Goal: Information Seeking & Learning: Learn about a topic

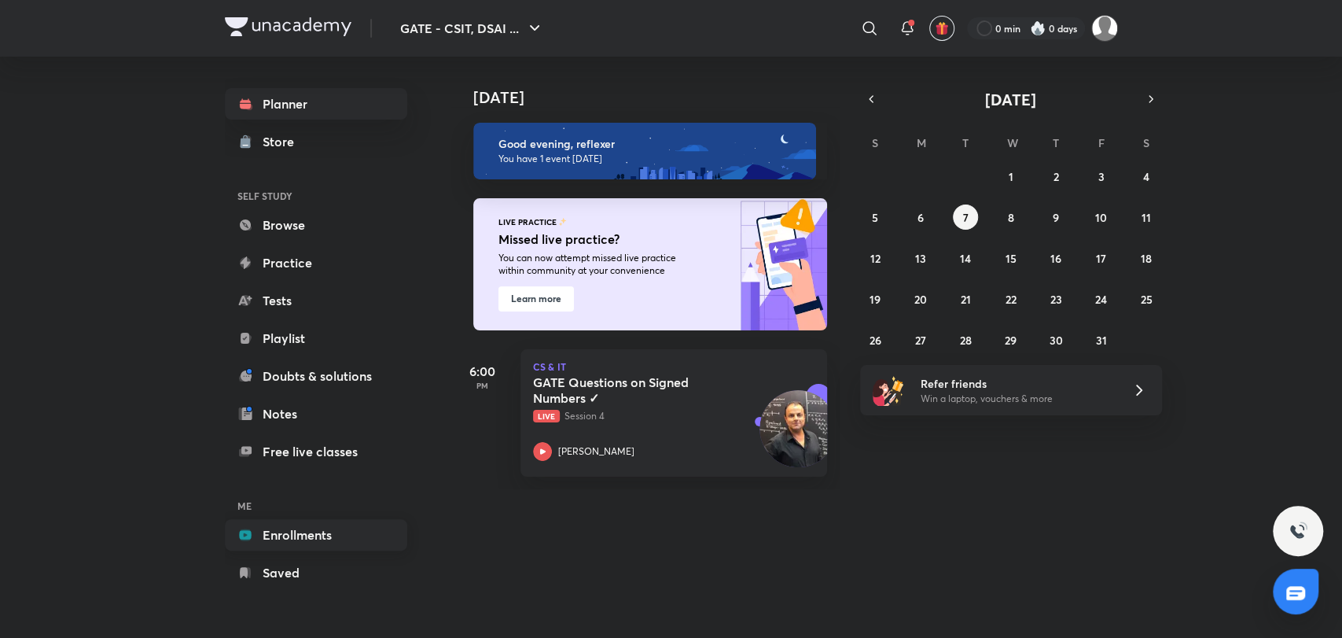
click at [305, 542] on link "Enrollments" at bounding box center [316, 534] width 182 height 31
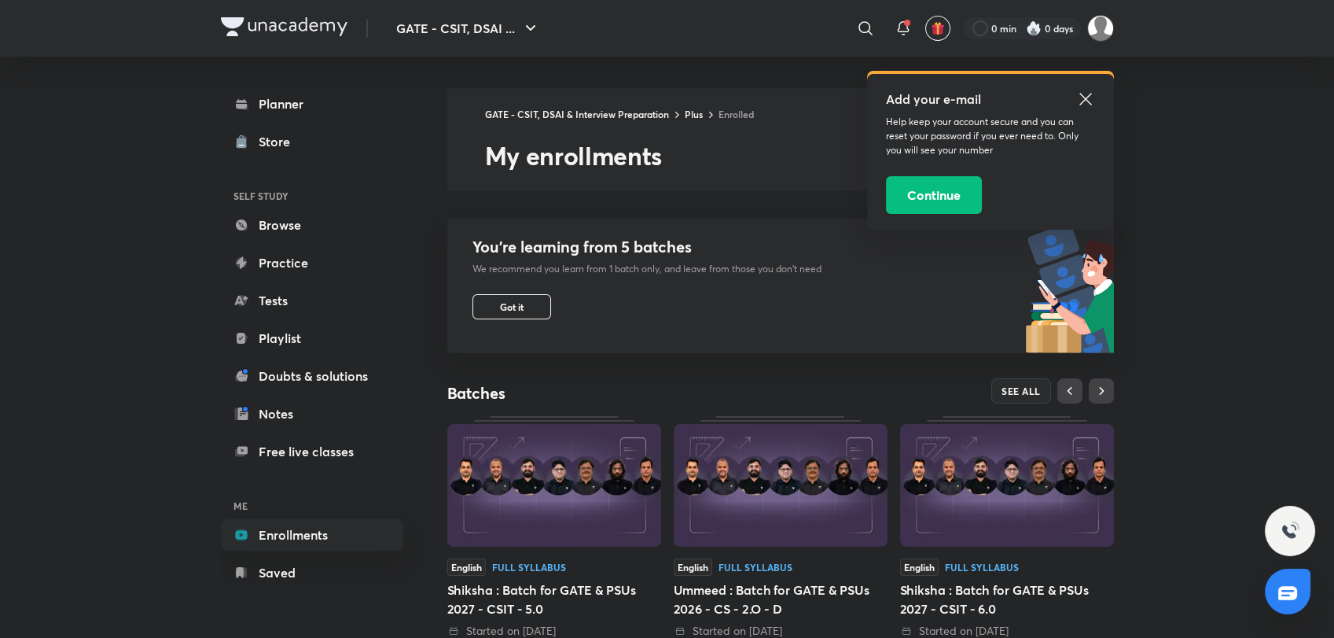
click at [970, 509] on img at bounding box center [1007, 485] width 214 height 123
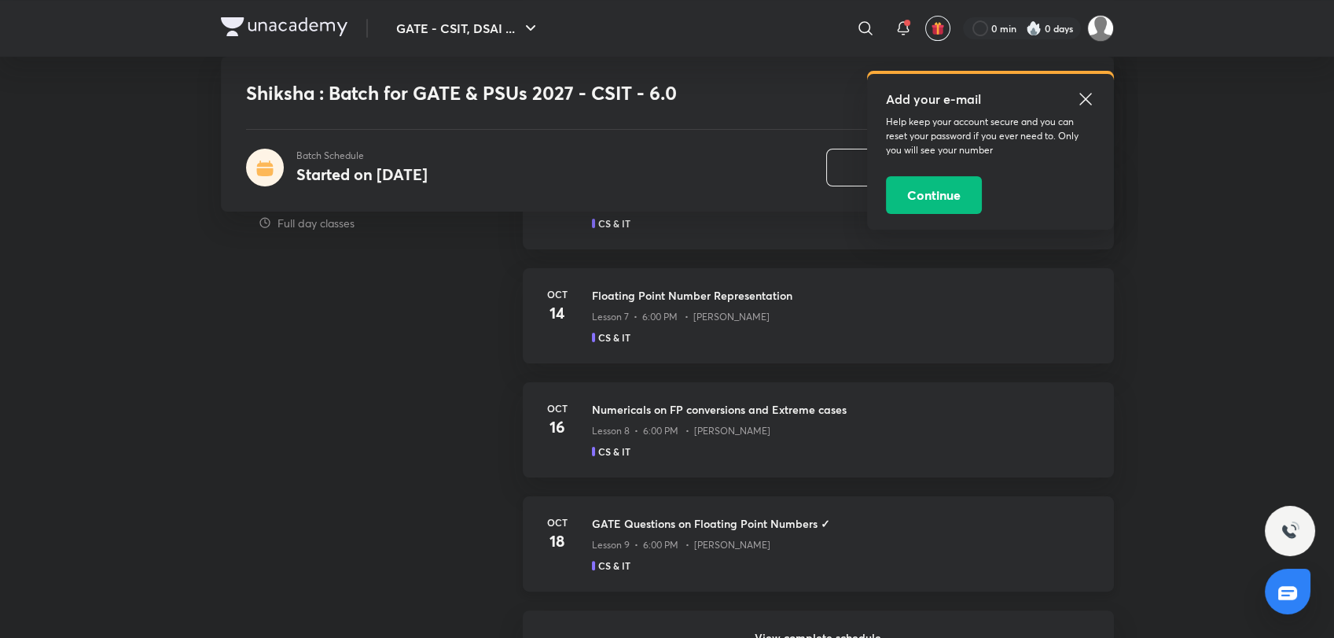
scroll to position [1189, 0]
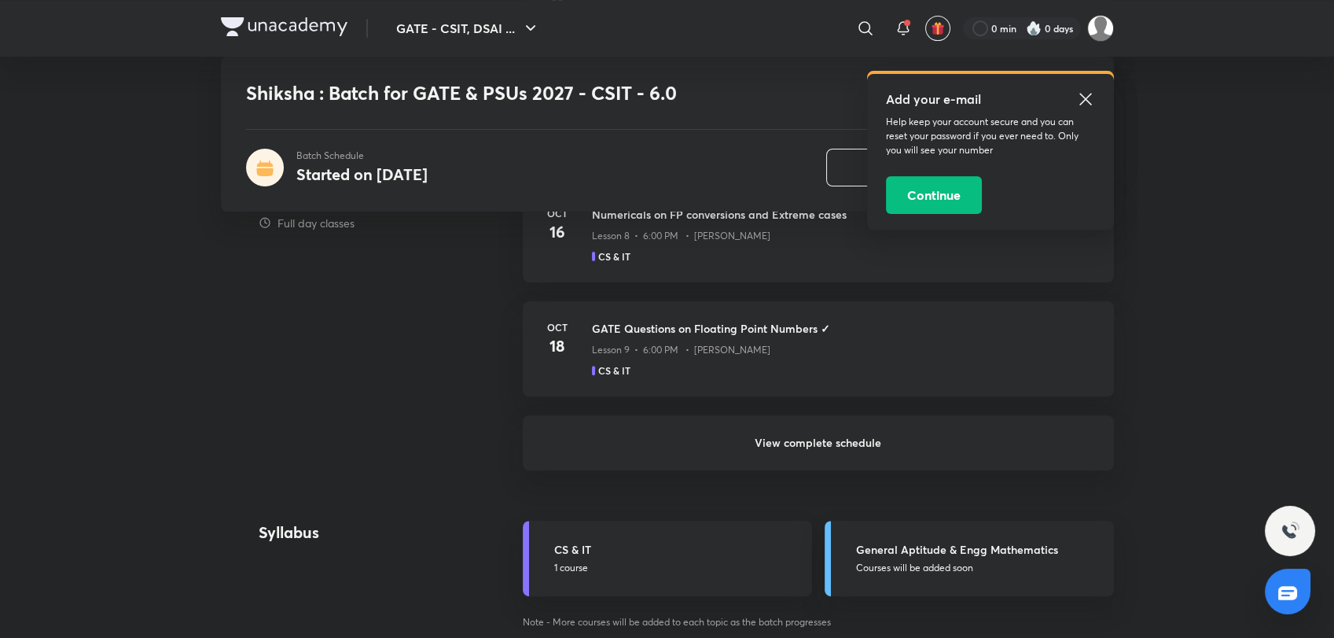
click at [822, 450] on h6 "View complete schedule" at bounding box center [818, 442] width 591 height 55
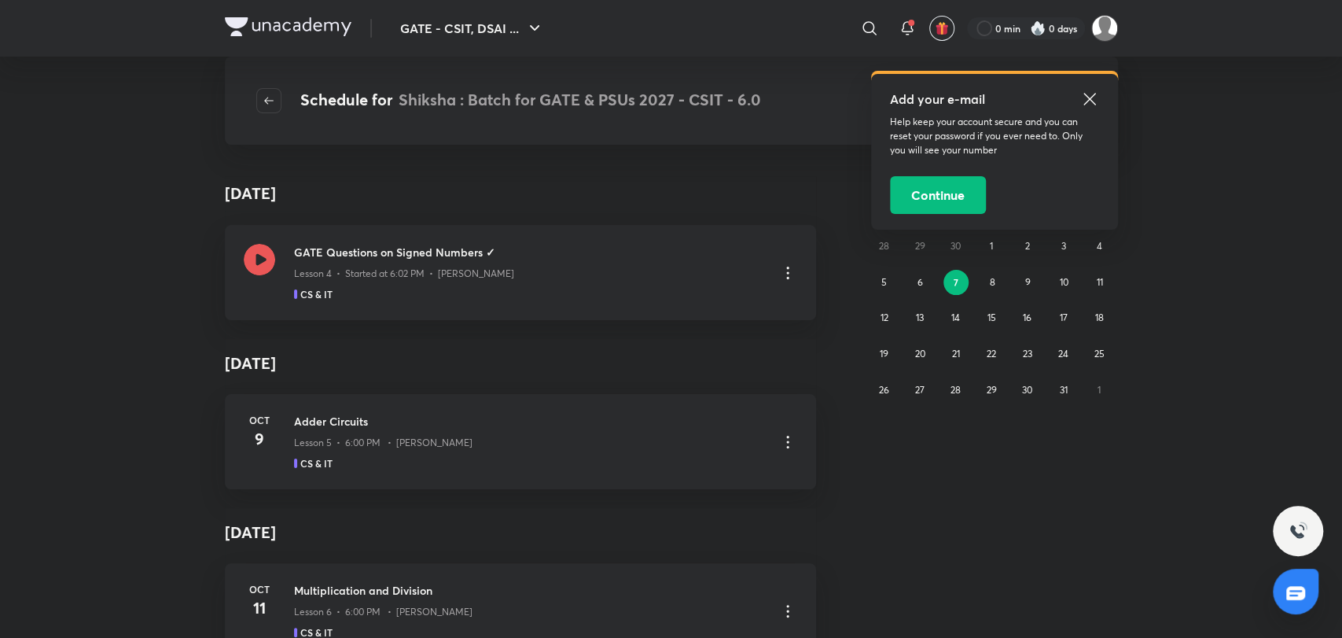
click at [1090, 100] on icon at bounding box center [1089, 99] width 12 height 12
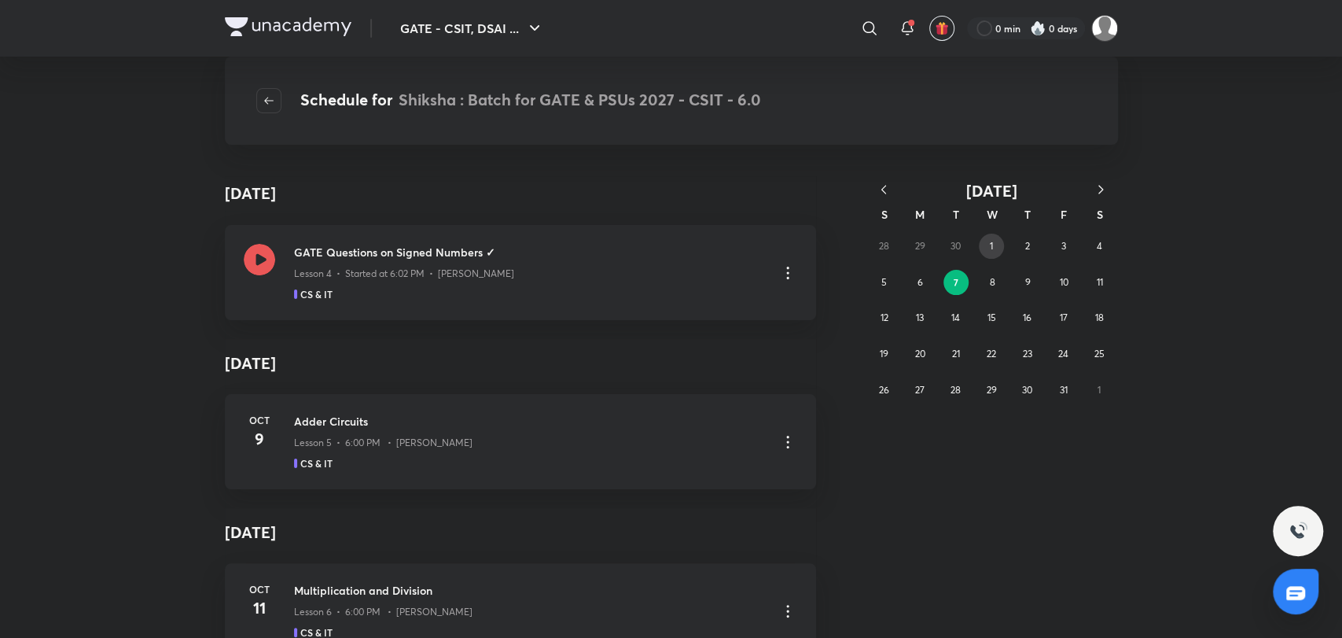
click at [994, 237] on button "1" at bounding box center [991, 245] width 25 height 25
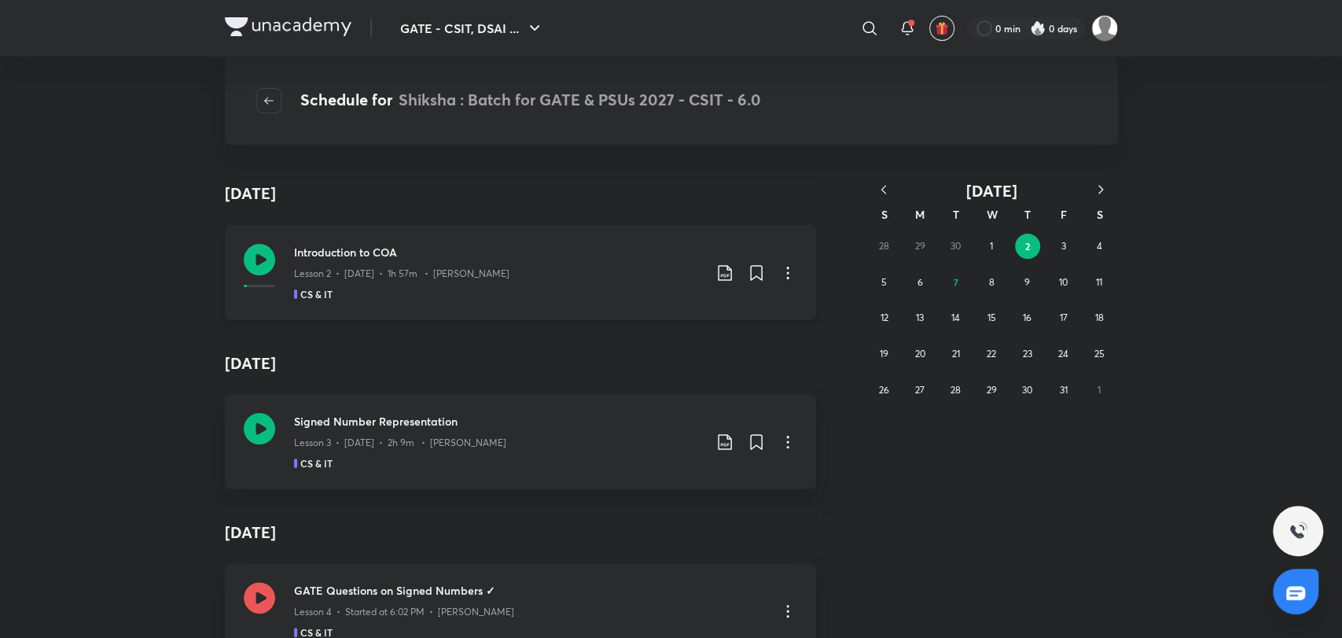
click at [263, 250] on icon at bounding box center [258, 259] width 31 height 31
